Goal: Subscribe to service/newsletter

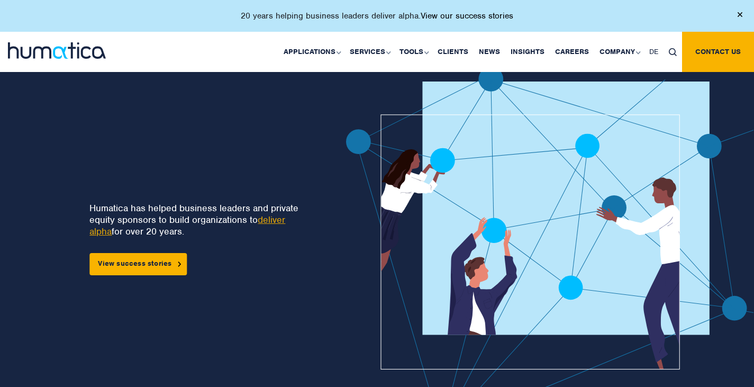
click at [448, 15] on link "View our success stories" at bounding box center [467, 16] width 93 height 11
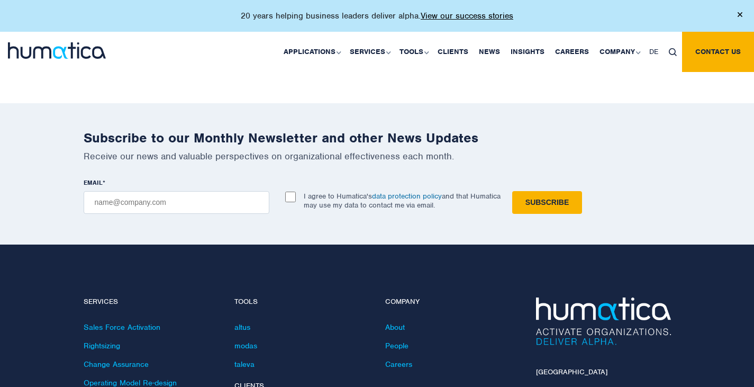
scroll to position [2065, 0]
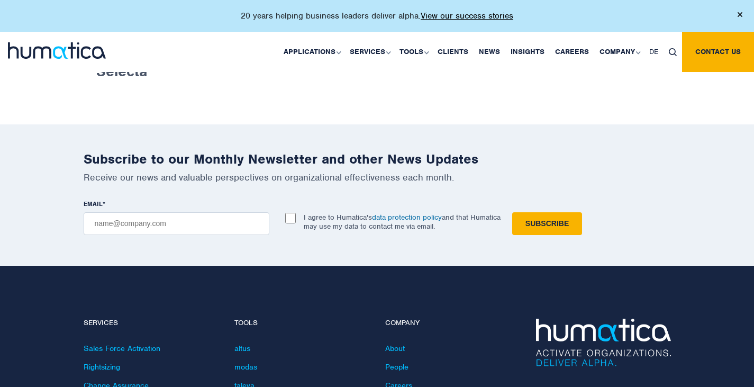
click at [198, 214] on input "EMAIL *" at bounding box center [177, 223] width 186 height 23
type input "[PERSON_NAME][EMAIL_ADDRESS][DOMAIN_NAME]"
click at [286, 213] on input "I agree to Humatica's data protection policy and that Humatica may use my data …" at bounding box center [290, 218] width 11 height 11
checkbox input "true"
click at [530, 226] on input "Subscribe" at bounding box center [547, 223] width 70 height 23
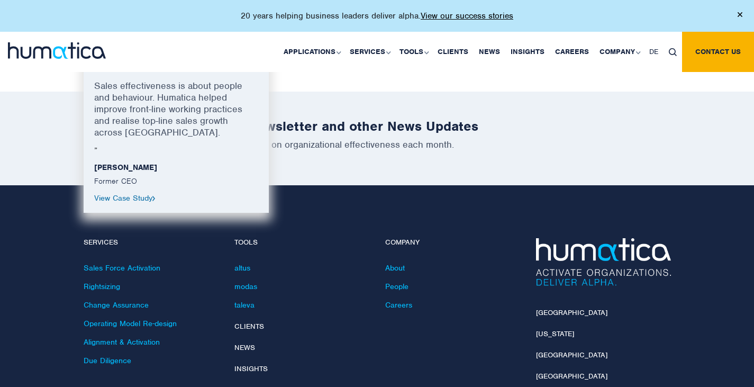
scroll to position [1808, 0]
